Goal: Navigation & Orientation: Find specific page/section

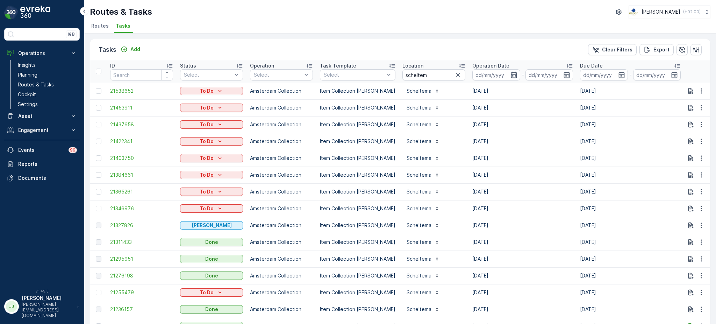
scroll to position [0, 178]
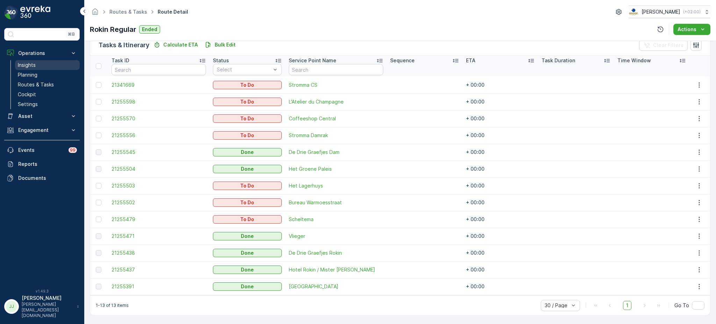
scroll to position [22, 0]
click at [36, 76] on p "Planning" at bounding box center [28, 74] width 20 height 7
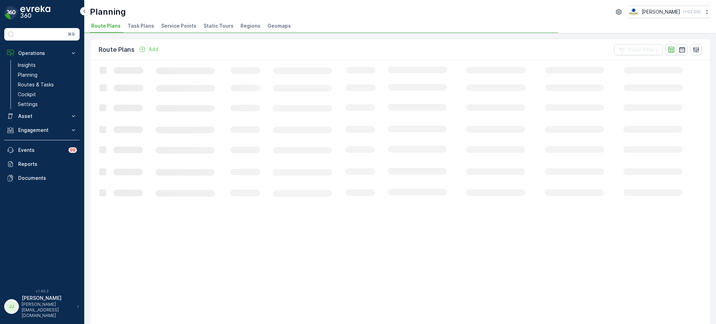
click at [186, 28] on span "Service Points" at bounding box center [178, 25] width 35 height 7
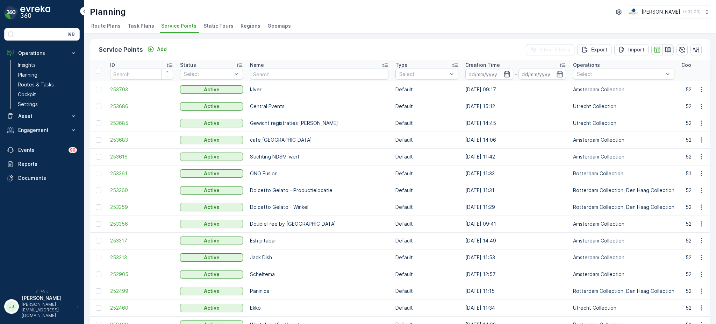
click at [665, 50] on icon "button" at bounding box center [668, 49] width 6 height 5
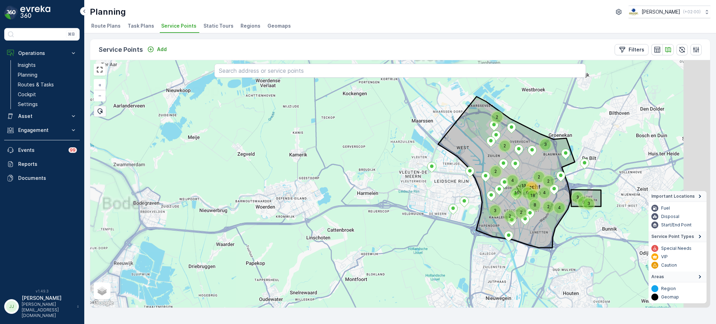
drag, startPoint x: 397, startPoint y: 162, endPoint x: 341, endPoint y: 164, distance: 55.9
click at [341, 164] on div "2 2 2 3 4 2 18 9 2 21 8 16 13 2 4 2 3 2 6 3 3 4 + − Satellite Roadmap Terrain H…" at bounding box center [400, 183] width 620 height 247
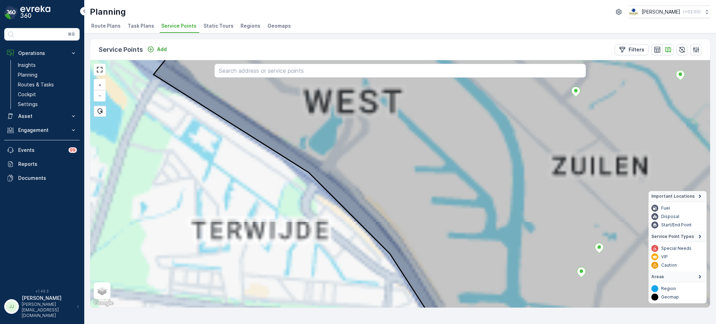
drag, startPoint x: 494, startPoint y: 170, endPoint x: 341, endPoint y: 127, distance: 158.4
click at [341, 127] on icon at bounding box center [463, 183] width 620 height 298
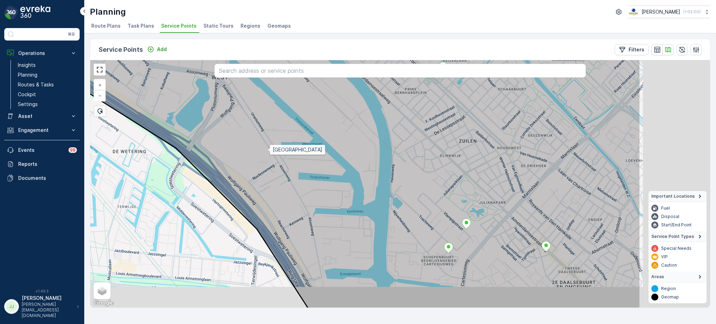
drag, startPoint x: 426, startPoint y: 179, endPoint x: 264, endPoint y: 145, distance: 165.5
click at [264, 145] on icon at bounding box center [331, 159] width 620 height 298
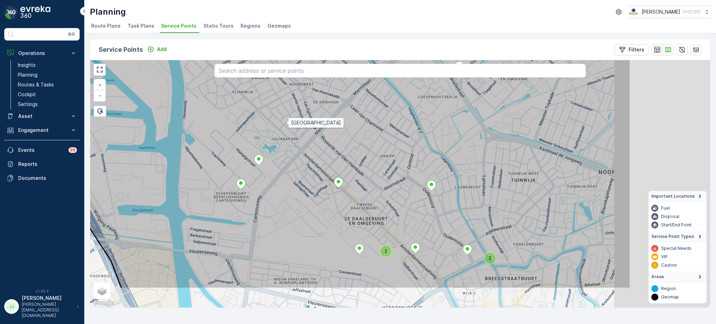
drag, startPoint x: 452, startPoint y: 172, endPoint x: 273, endPoint y: 121, distance: 186.5
click at [273, 121] on icon at bounding box center [258, 139] width 746 height 298
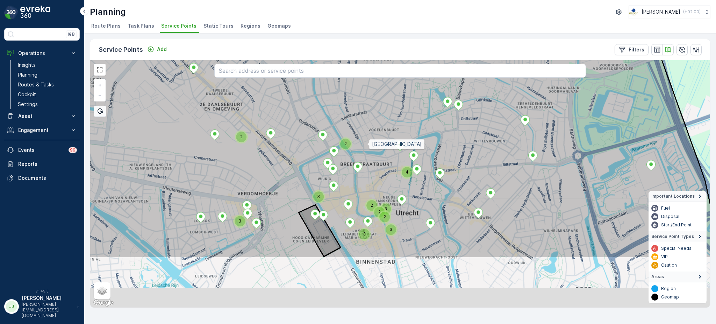
drag, startPoint x: 313, startPoint y: 224, endPoint x: 367, endPoint y: 143, distance: 96.6
click at [367, 143] on icon at bounding box center [420, 108] width 683 height 298
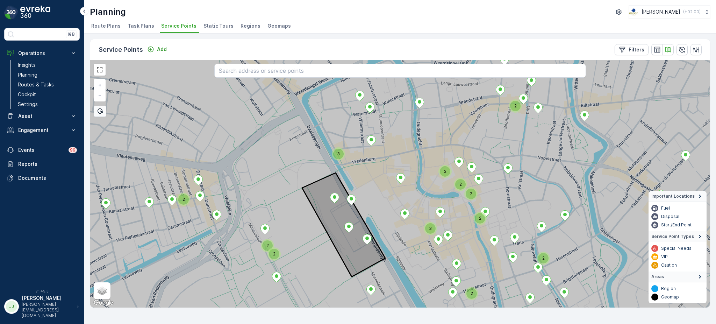
click at [337, 155] on div "3" at bounding box center [338, 154] width 10 height 10
